Goal: Task Accomplishment & Management: Manage account settings

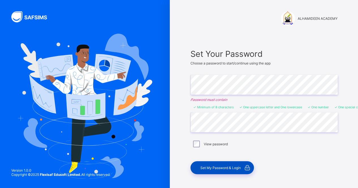
click at [222, 166] on span "Set My Password & Login" at bounding box center [220, 168] width 40 height 4
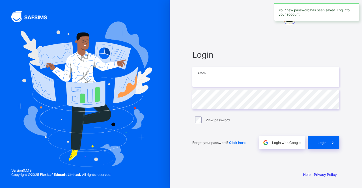
click at [284, 81] on input "email" at bounding box center [266, 77] width 147 height 20
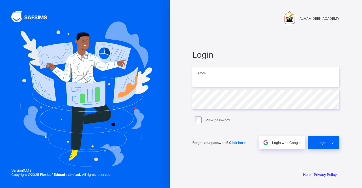
click at [243, 80] on input "email" at bounding box center [266, 77] width 147 height 20
type input "**********"
click at [318, 142] on span "Login" at bounding box center [322, 143] width 9 height 4
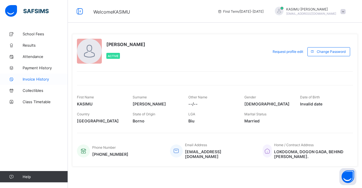
click at [43, 79] on span "Invoice History" at bounding box center [45, 79] width 45 height 5
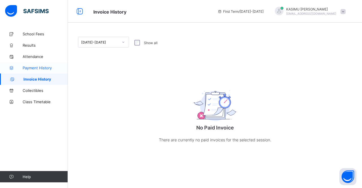
click at [41, 68] on span "Payment History" at bounding box center [45, 68] width 45 height 5
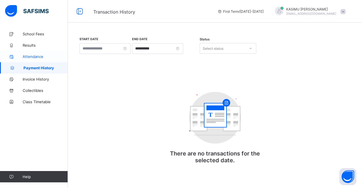
click at [39, 55] on span "Attendance" at bounding box center [45, 56] width 45 height 5
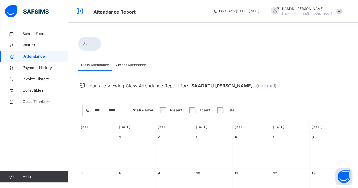
select select "****"
select select "*"
click at [35, 50] on link "Results" at bounding box center [34, 45] width 68 height 11
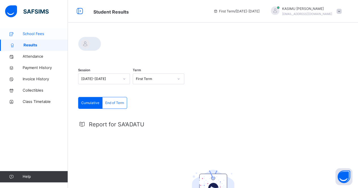
click at [37, 34] on span "School Fees" at bounding box center [45, 34] width 45 height 6
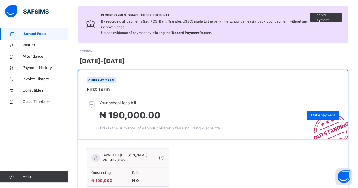
scroll to position [73, 0]
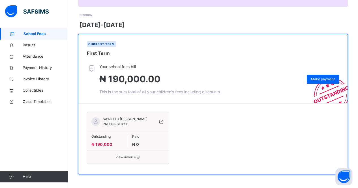
click at [103, 145] on span "₦ 190,000" at bounding box center [101, 144] width 21 height 5
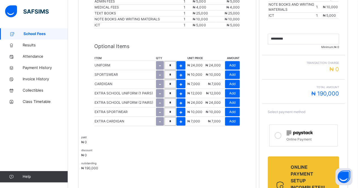
scroll to position [153, 0]
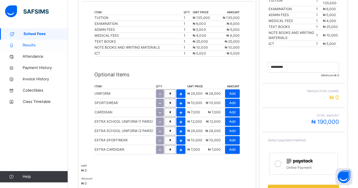
click at [36, 49] on link "Results" at bounding box center [34, 45] width 68 height 11
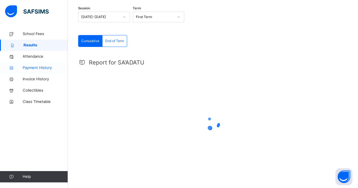
scroll to position [74, 0]
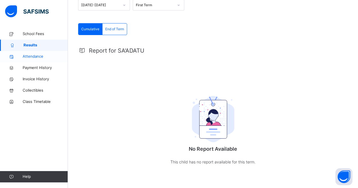
click at [37, 56] on span "Attendance" at bounding box center [45, 57] width 45 height 6
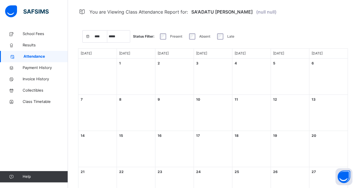
select select "****"
select select "*"
click at [36, 44] on span "Results" at bounding box center [45, 45] width 45 height 6
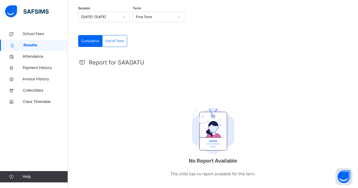
scroll to position [74, 0]
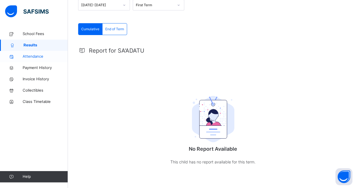
click at [40, 55] on span "Attendance" at bounding box center [45, 57] width 45 height 6
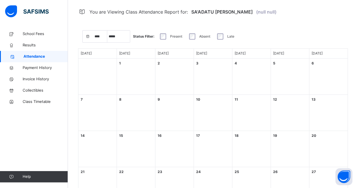
select select "****"
select select "*"
click at [46, 36] on span "School Fees" at bounding box center [45, 34] width 45 height 6
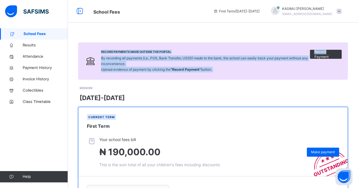
drag, startPoint x: 319, startPoint y: 55, endPoint x: 300, endPoint y: -25, distance: 81.9
click at [300, 0] on html "School Fees First Term / [DATE]-[DATE] [PERSON_NAME] [EMAIL_ADDRESS][DOMAIN_NAM…" at bounding box center [179, 131] width 358 height 262
